Goal: Task Accomplishment & Management: Use online tool/utility

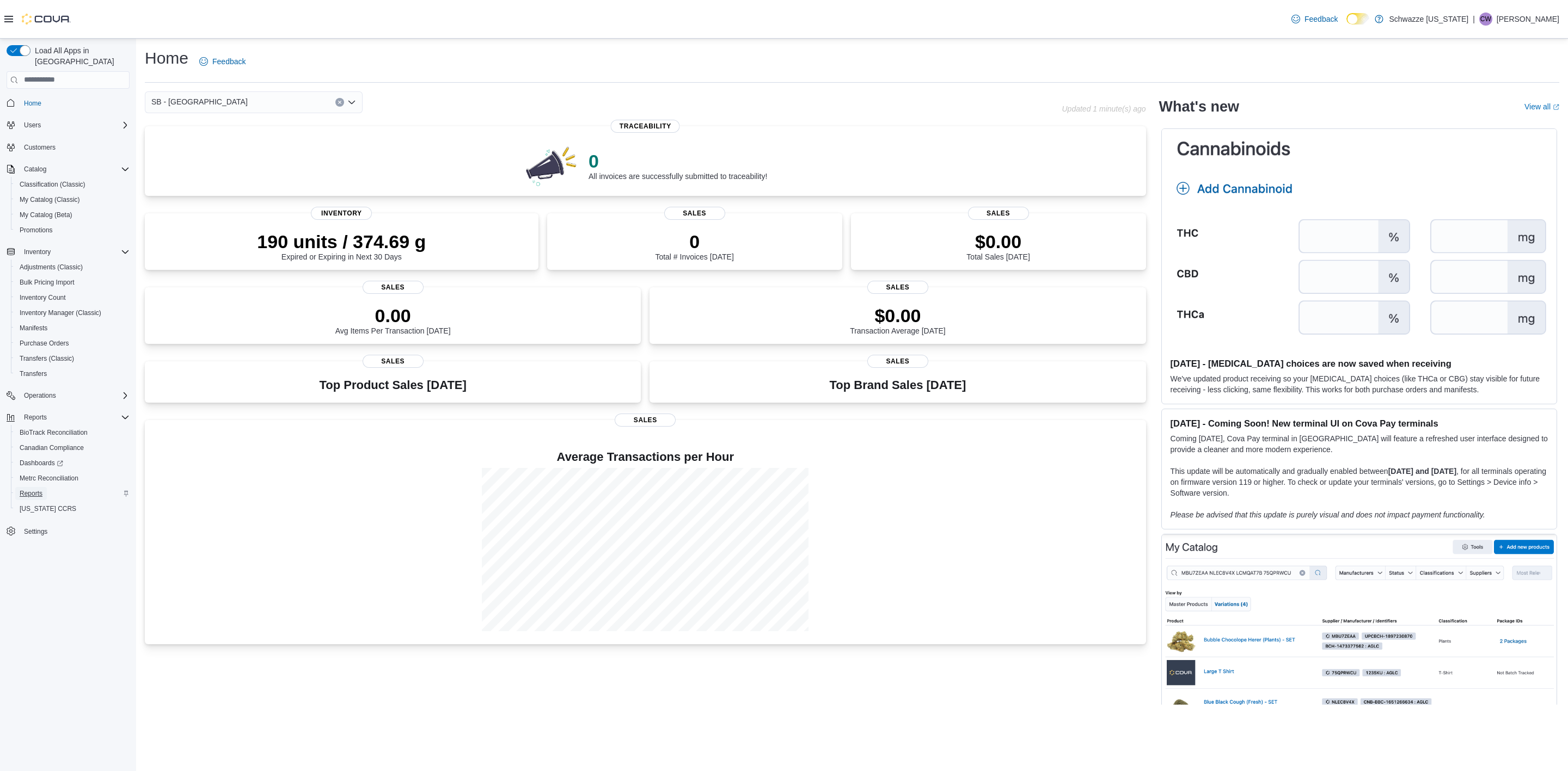
click at [39, 489] on span "Reports" at bounding box center [31, 493] width 23 height 9
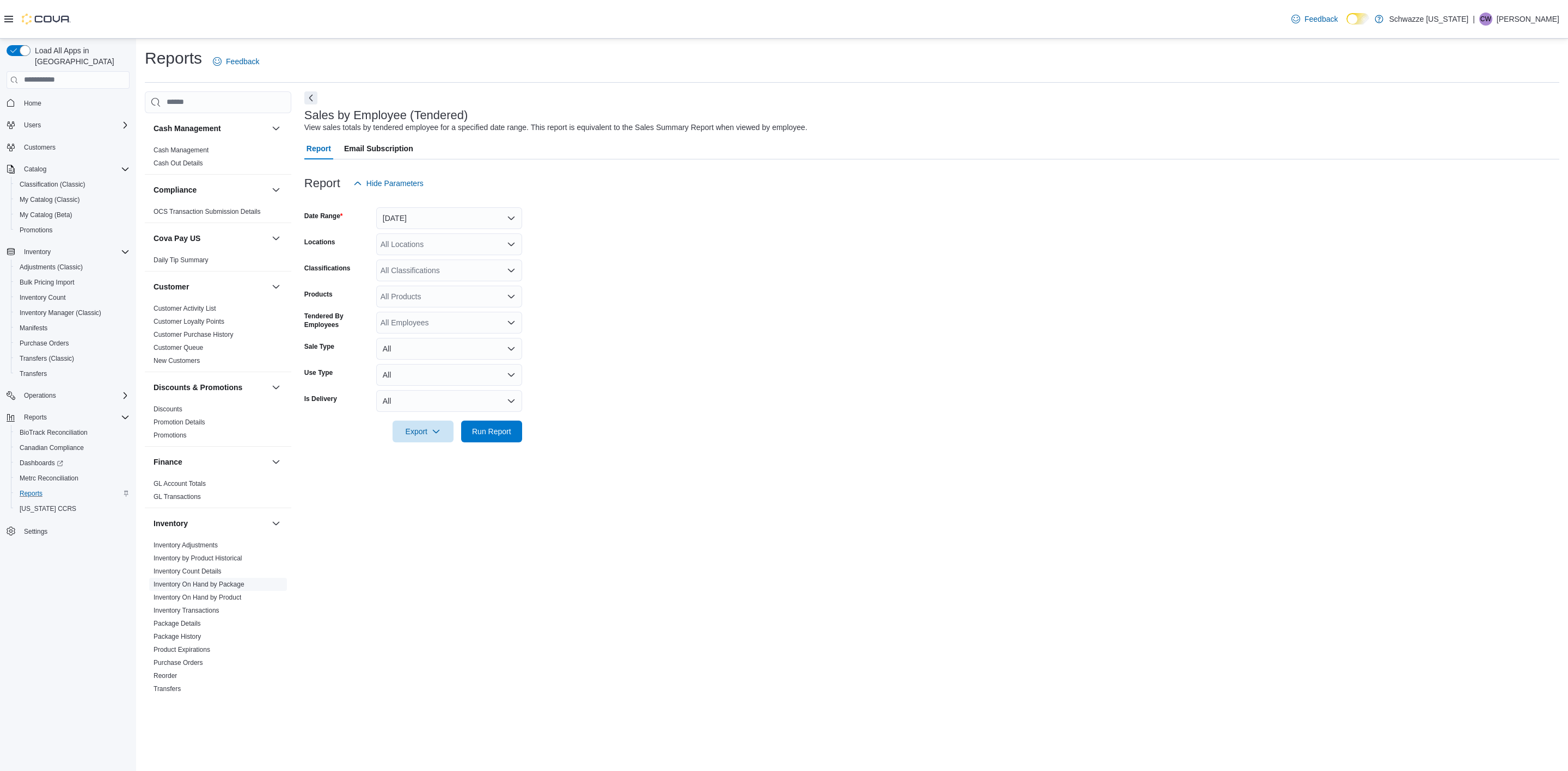
click at [221, 583] on link "Inventory On Hand by Package" at bounding box center [198, 584] width 91 height 8
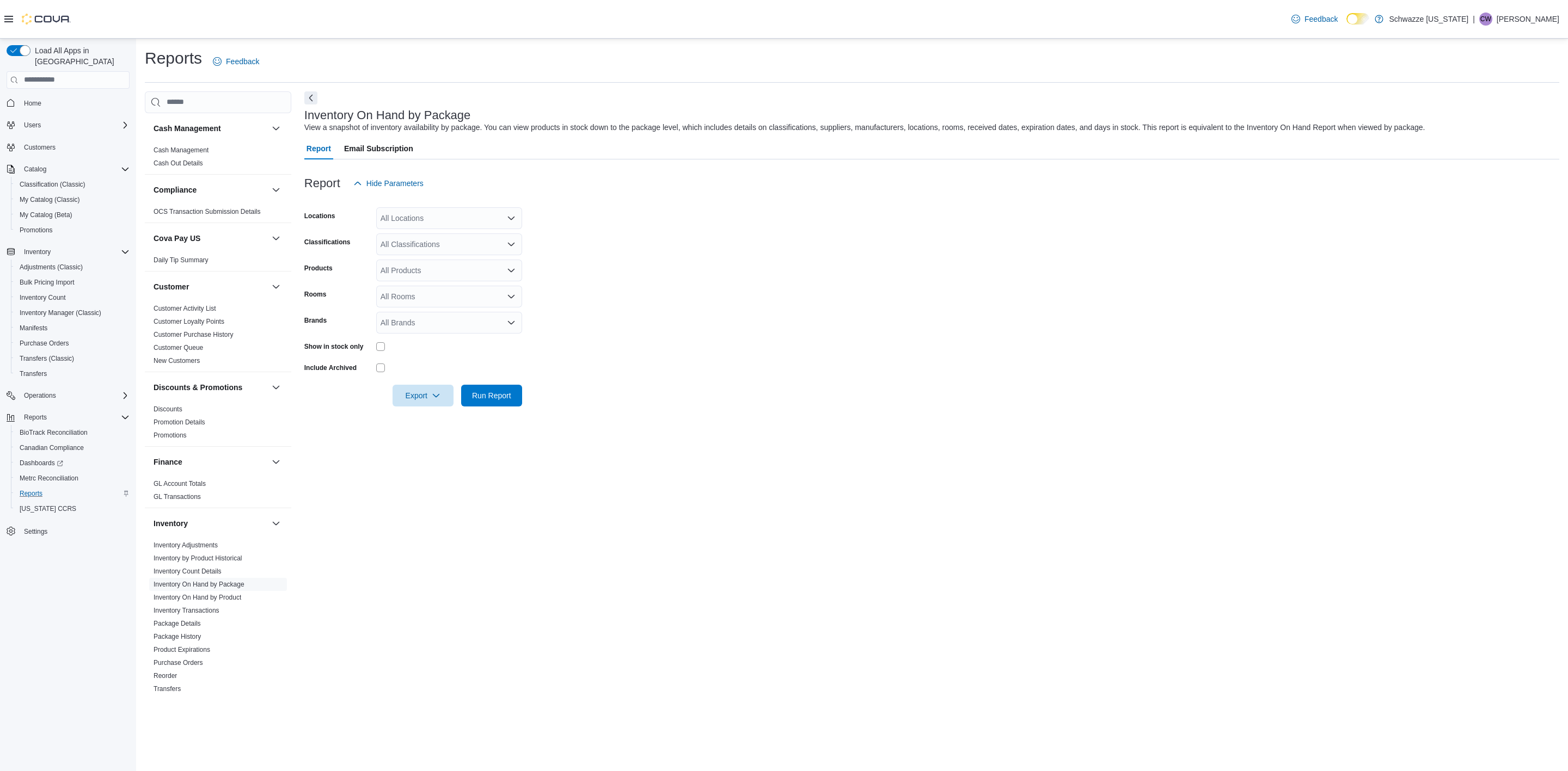
click at [466, 217] on div "All Locations" at bounding box center [449, 218] width 146 height 21
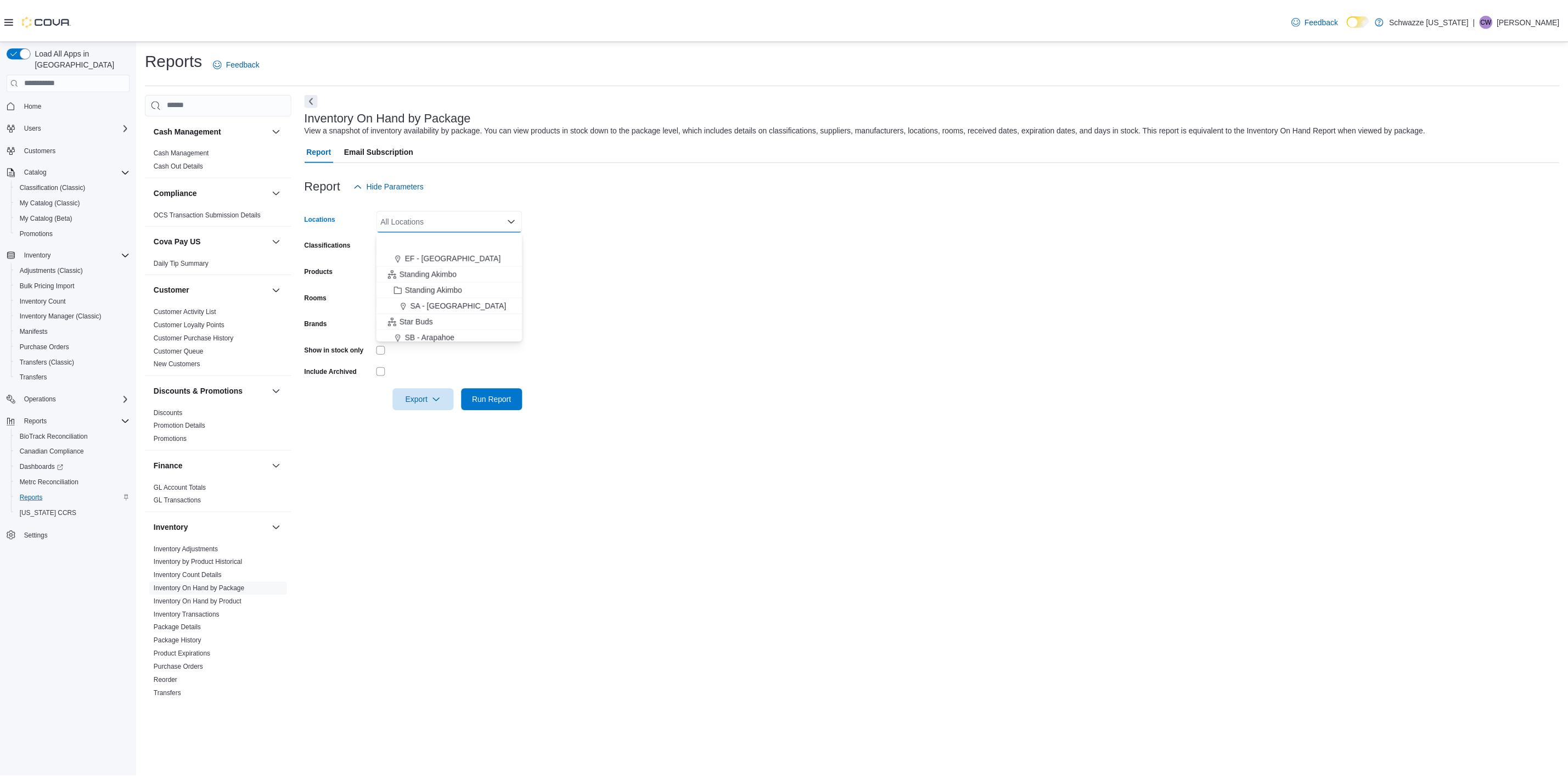
scroll to position [165, 0]
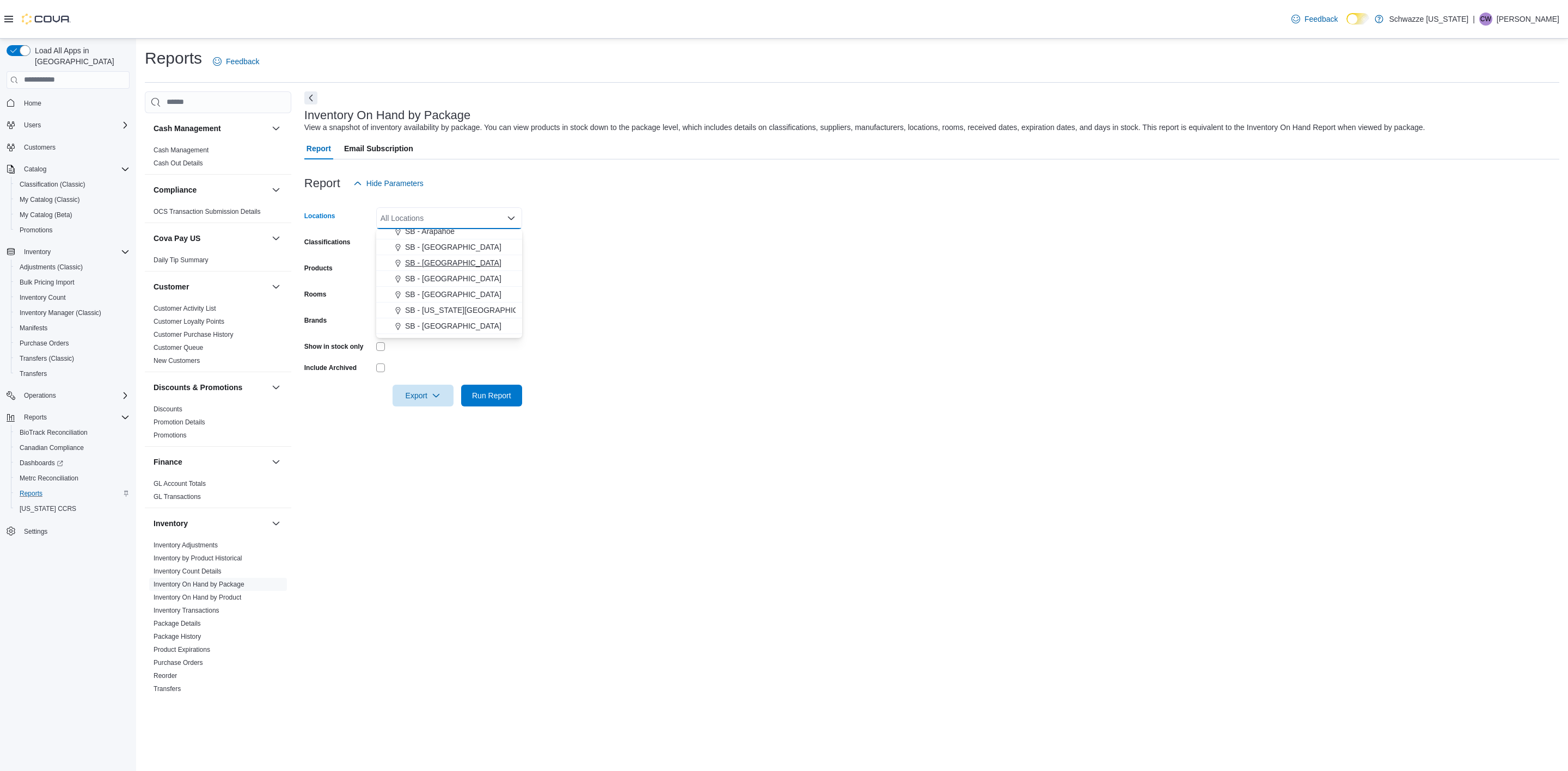
click at [435, 260] on span "SB - Belmar" at bounding box center [453, 263] width 97 height 11
click at [564, 288] on form "Locations SB - Belmar Combo box. Selected. SB - Belmar. Press Backspace to dele…" at bounding box center [932, 300] width 1255 height 212
click at [454, 246] on div "All Classifications" at bounding box center [449, 244] width 146 height 21
click at [441, 279] on span "REC - Flower" at bounding box center [423, 278] width 46 height 11
click at [695, 351] on form "Locations SB - Belmar Classifications REC - Flower Products All Products Rooms …" at bounding box center [932, 300] width 1255 height 212
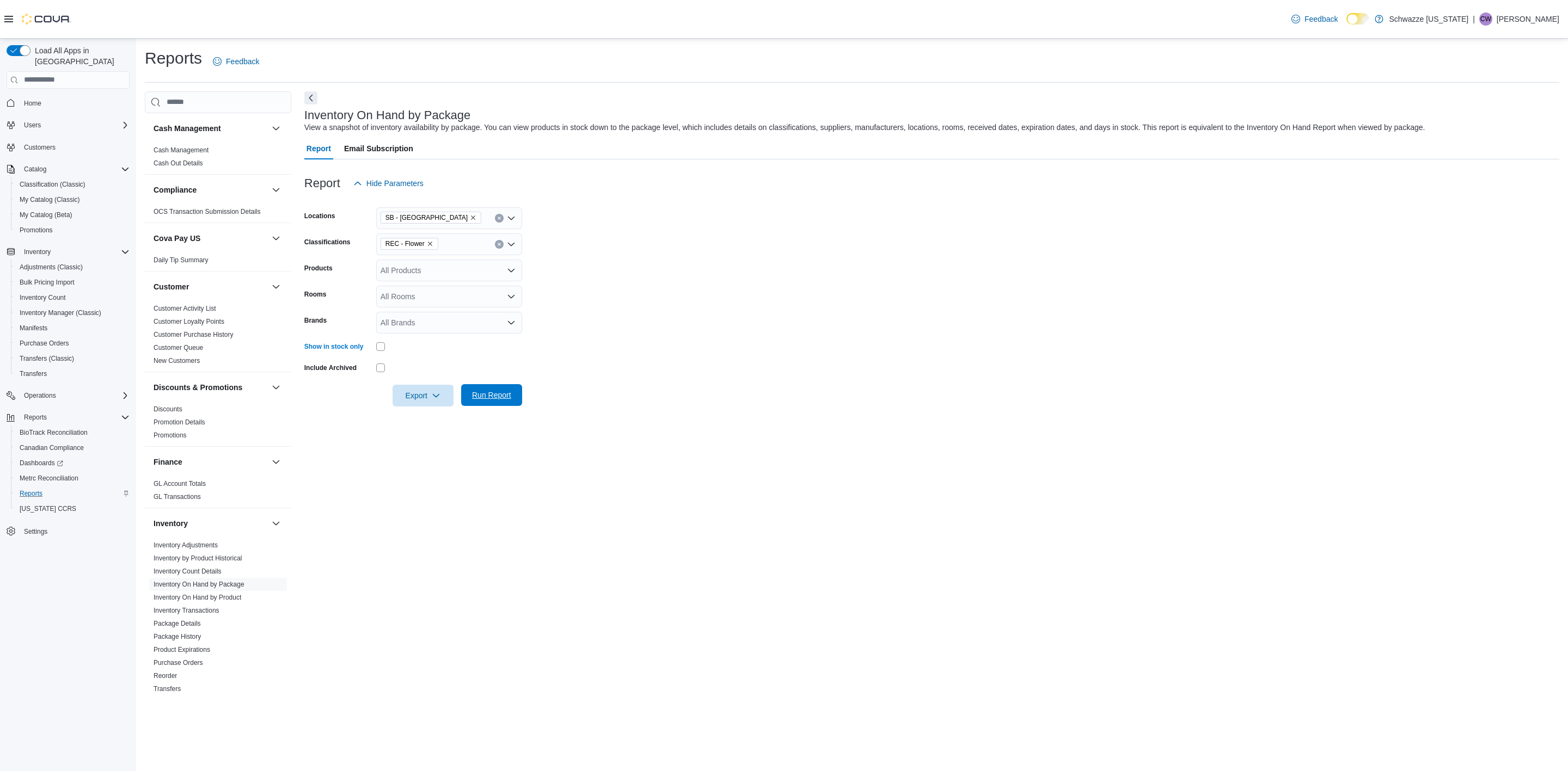
click at [503, 391] on span "Run Report" at bounding box center [491, 394] width 39 height 11
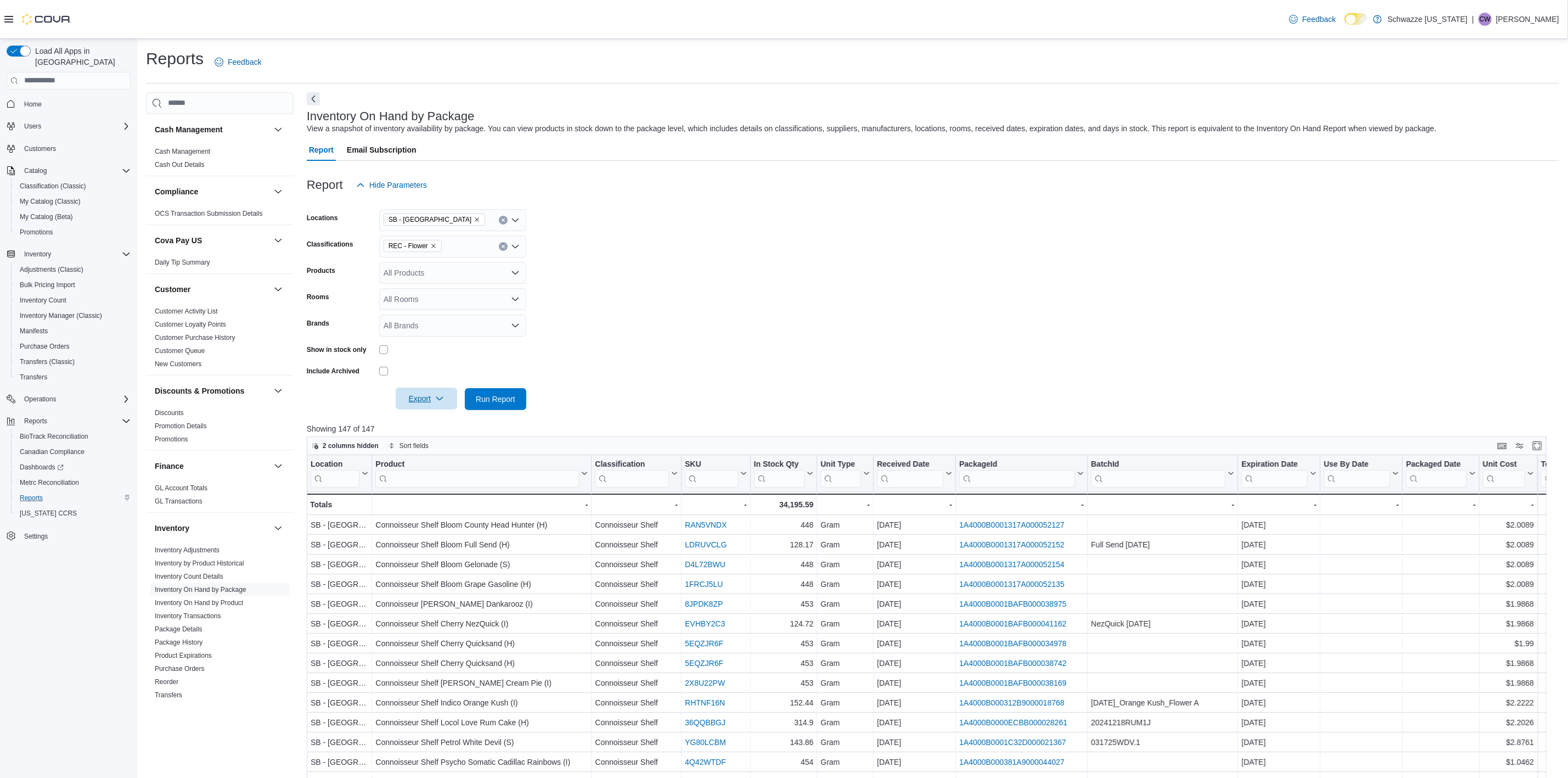
click at [407, 402] on span "Export" at bounding box center [426, 399] width 48 height 22
click at [414, 418] on span "Export to Excel" at bounding box center [428, 420] width 49 height 9
